Goal: Navigation & Orientation: Find specific page/section

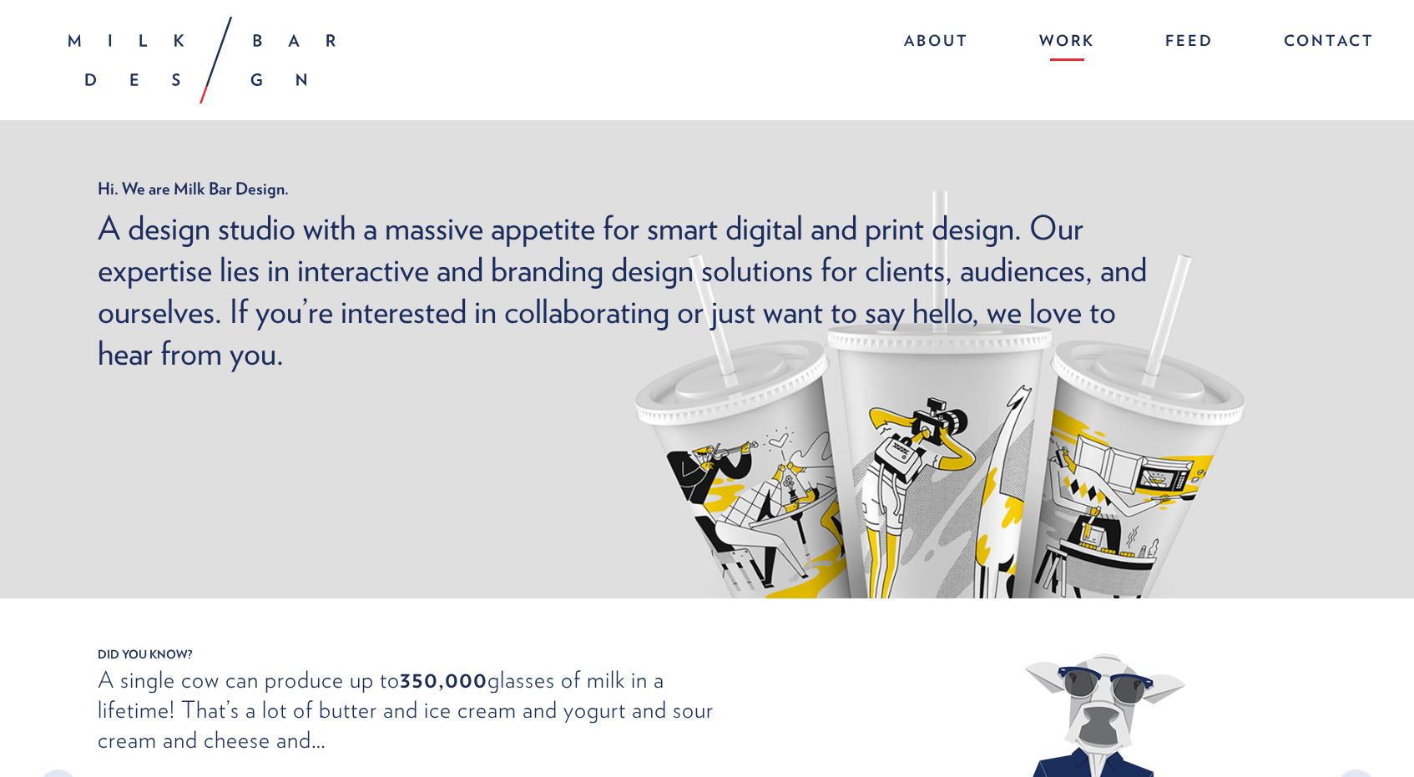
click at [1071, 40] on link "Work" at bounding box center [1066, 43] width 89 height 36
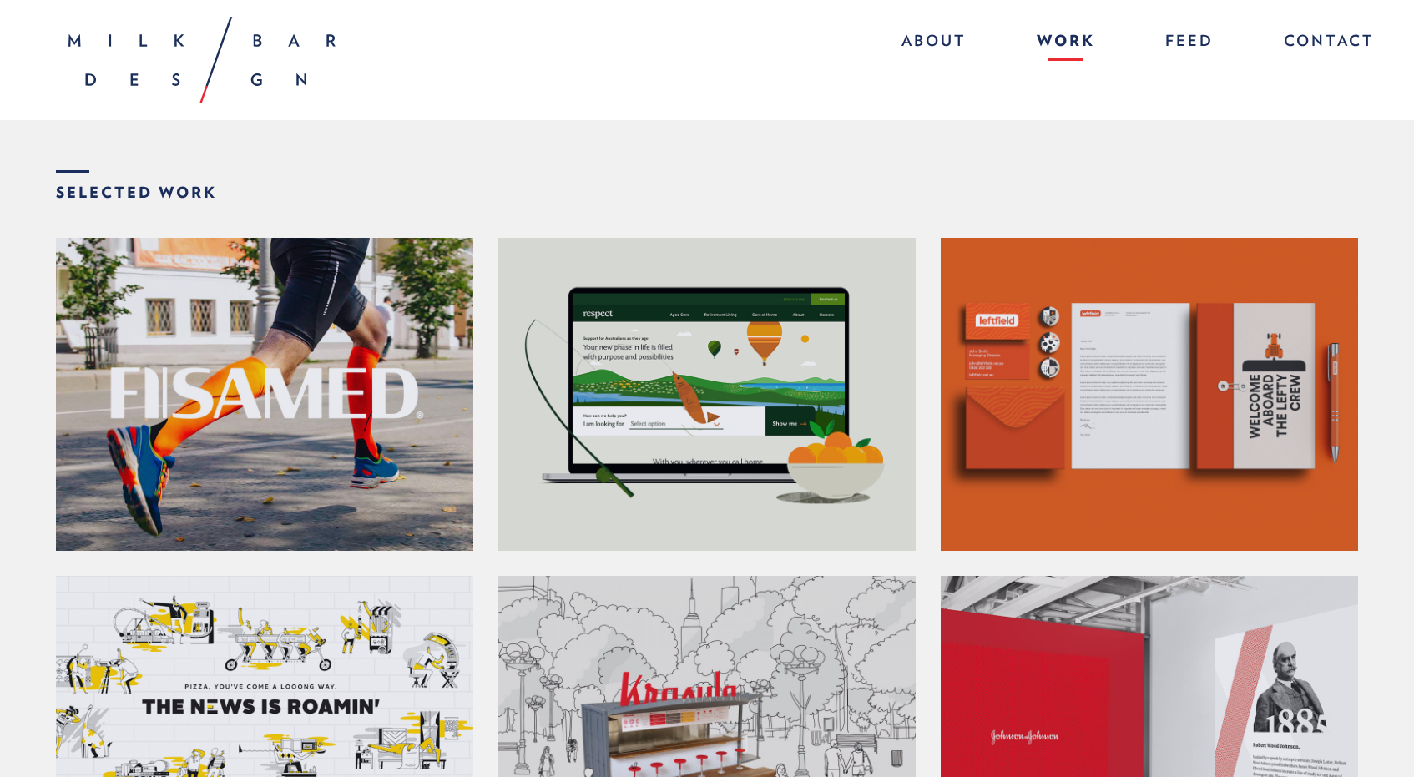
click at [140, 64] on img at bounding box center [201, 60] width 267 height 87
